Goal: Information Seeking & Learning: Learn about a topic

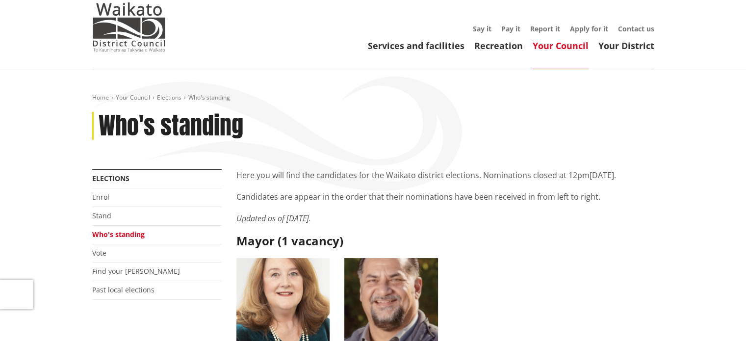
scroll to position [98, 0]
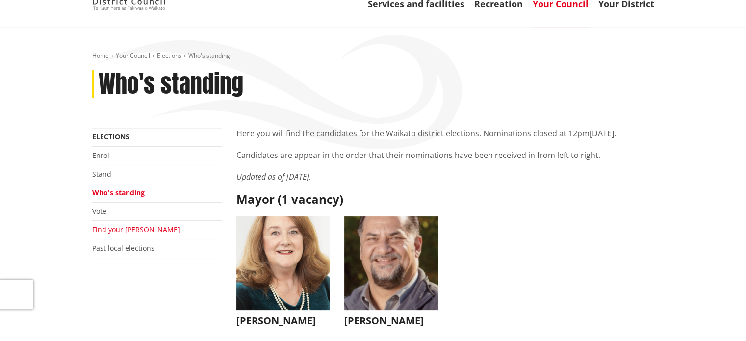
click at [129, 227] on link "Find your ward" at bounding box center [136, 228] width 88 height 9
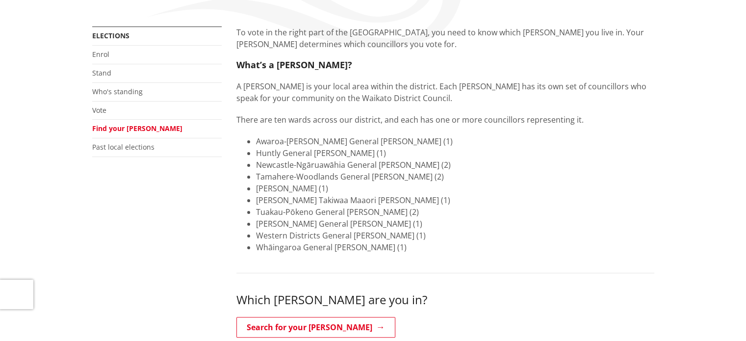
scroll to position [294, 0]
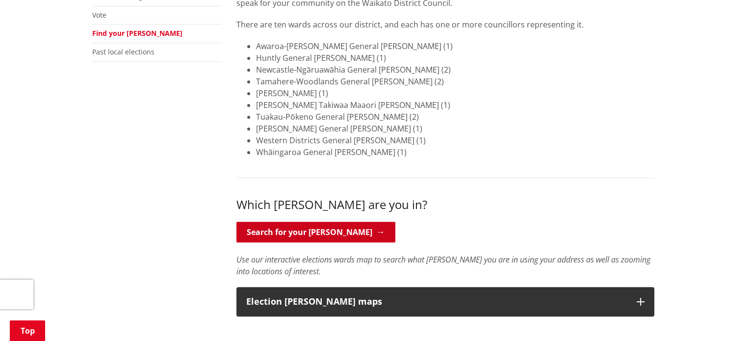
click at [330, 235] on link "Search for your ward" at bounding box center [315, 232] width 159 height 21
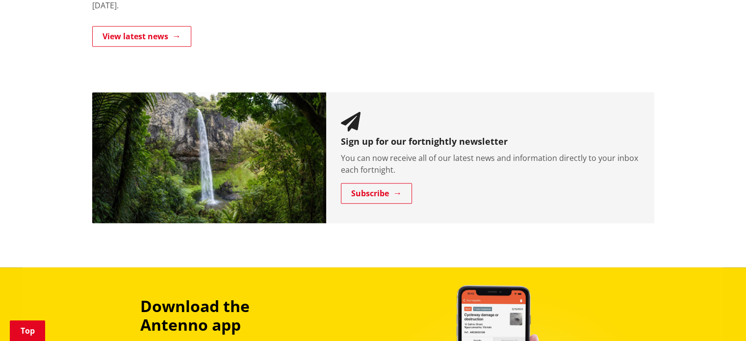
scroll to position [716, 0]
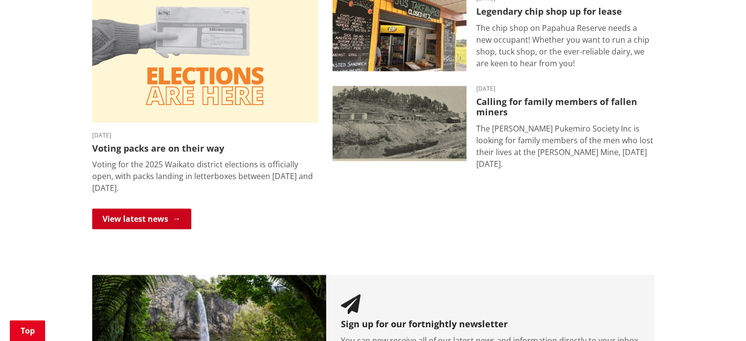
click at [143, 217] on link "View latest news" at bounding box center [141, 218] width 99 height 21
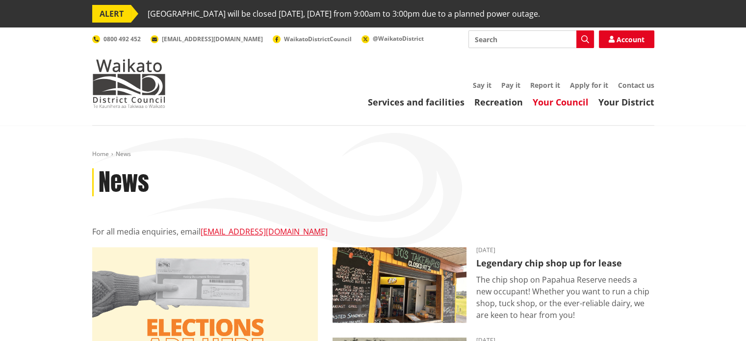
click at [559, 100] on link "Your Council" at bounding box center [560, 102] width 56 height 12
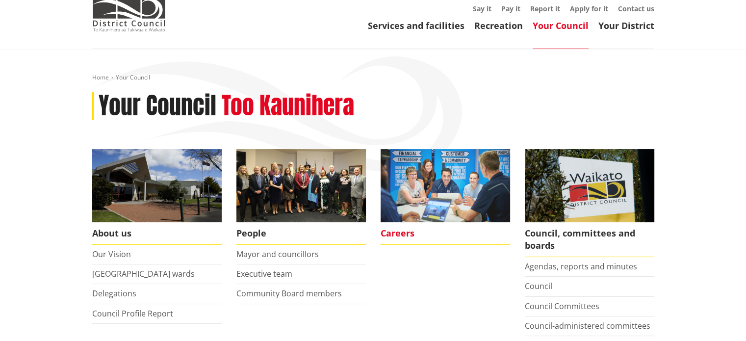
scroll to position [147, 0]
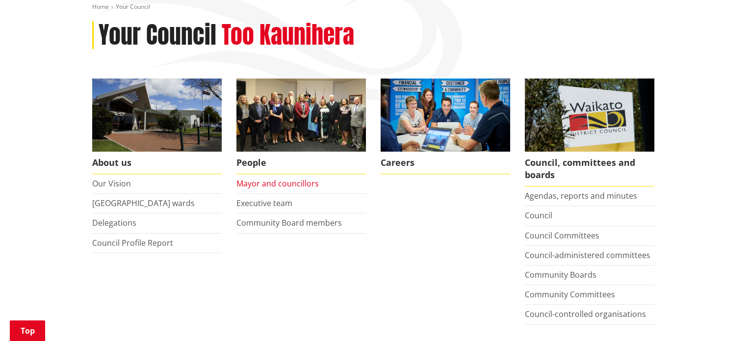
click at [271, 185] on link "Mayor and councillors" at bounding box center [277, 183] width 82 height 11
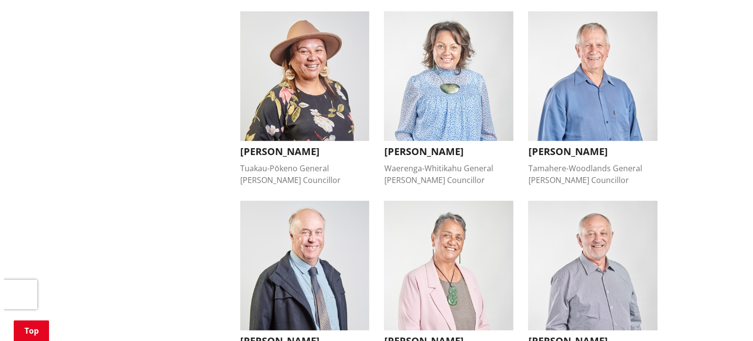
scroll to position [539, 0]
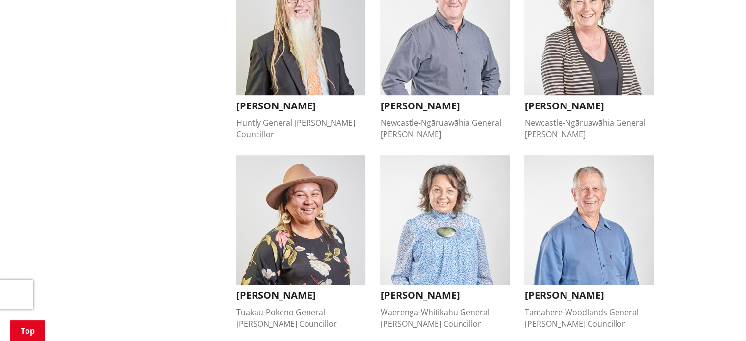
click at [560, 289] on h3 "[PERSON_NAME]" at bounding box center [588, 295] width 129 height 12
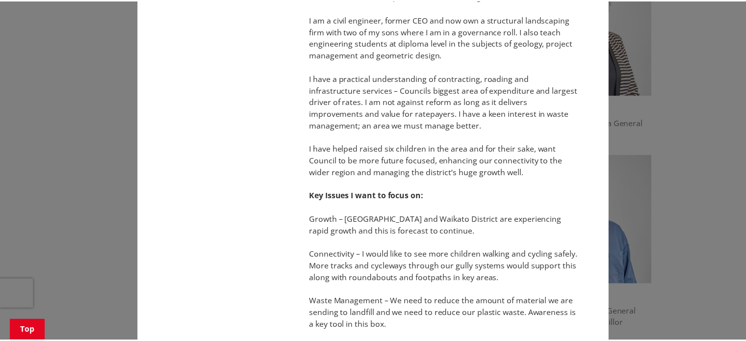
scroll to position [5, 0]
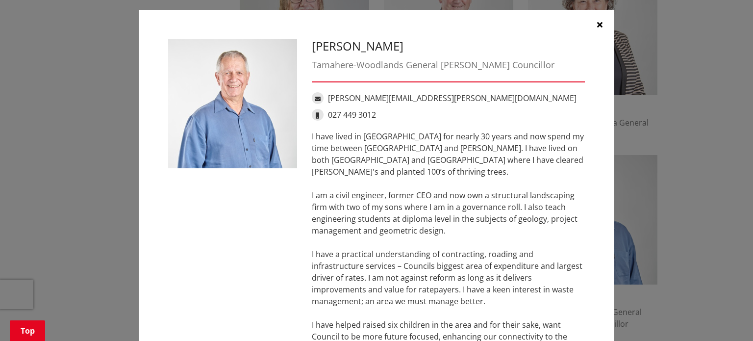
click at [596, 28] on button "button" at bounding box center [599, 24] width 29 height 29
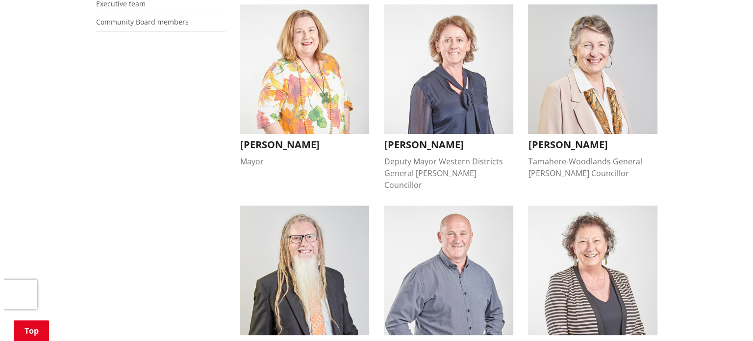
scroll to position [294, 0]
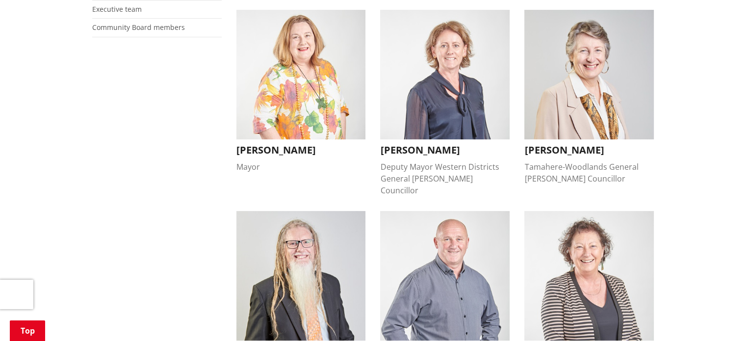
click at [465, 100] on img "button" at bounding box center [444, 74] width 129 height 129
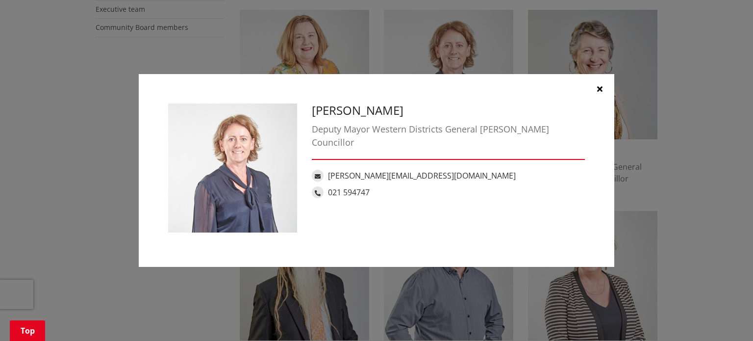
click at [600, 86] on icon "button" at bounding box center [599, 89] width 5 height 8
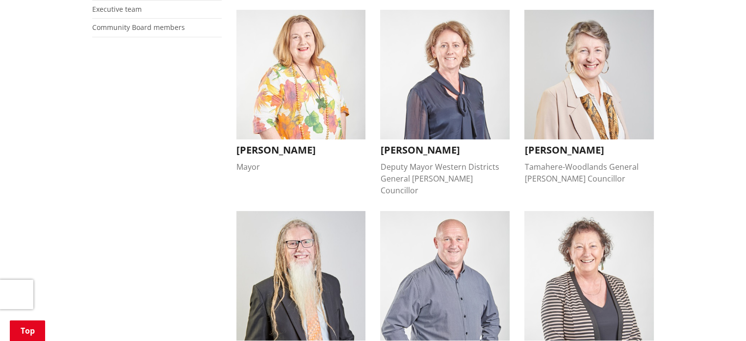
click at [284, 121] on img "button" at bounding box center [300, 74] width 129 height 129
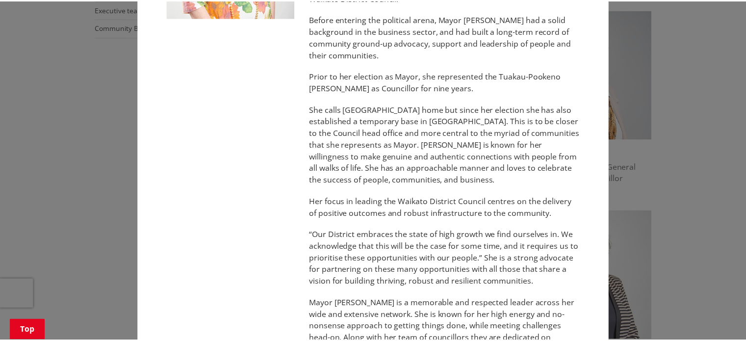
scroll to position [0, 0]
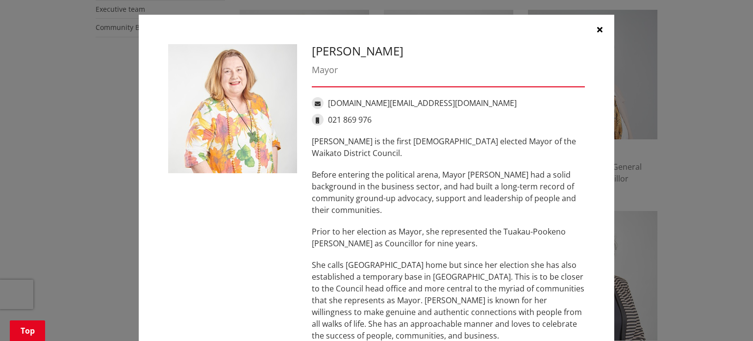
click at [597, 29] on icon "button" at bounding box center [599, 29] width 5 height 8
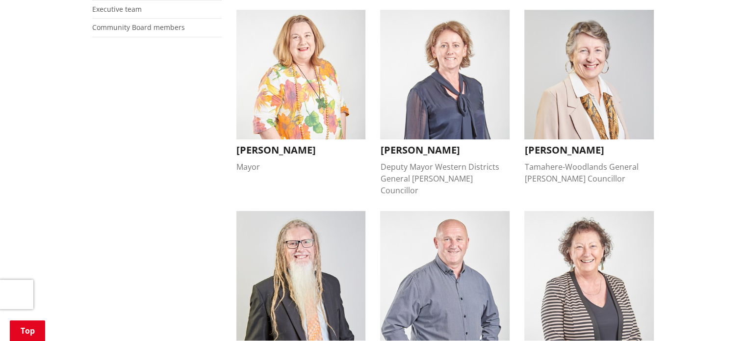
click at [580, 108] on img "button" at bounding box center [588, 74] width 129 height 129
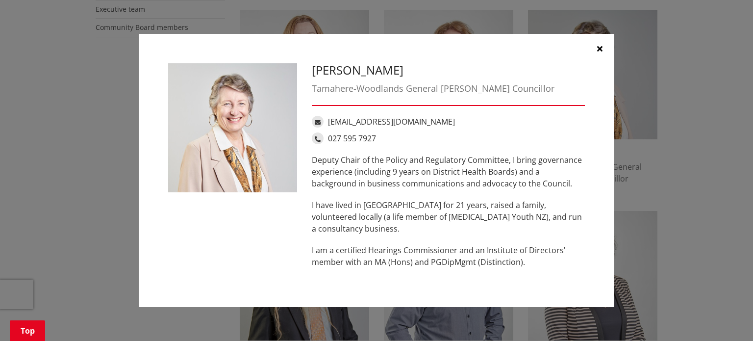
click at [597, 50] on icon "button" at bounding box center [599, 49] width 5 height 8
